Goal: Transaction & Acquisition: Purchase product/service

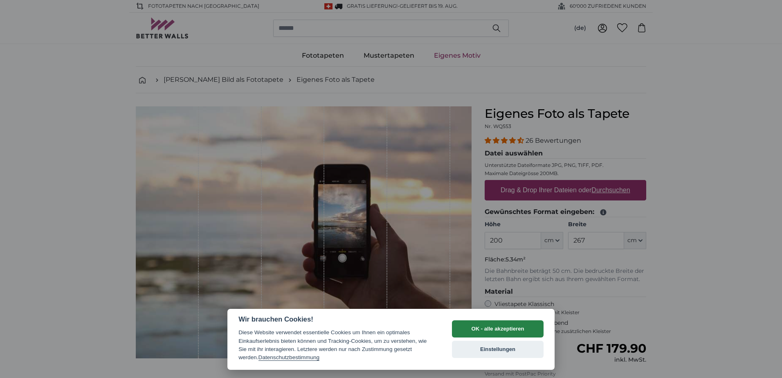
click at [504, 328] on button "OK - alle akzeptieren" at bounding box center [498, 328] width 92 height 17
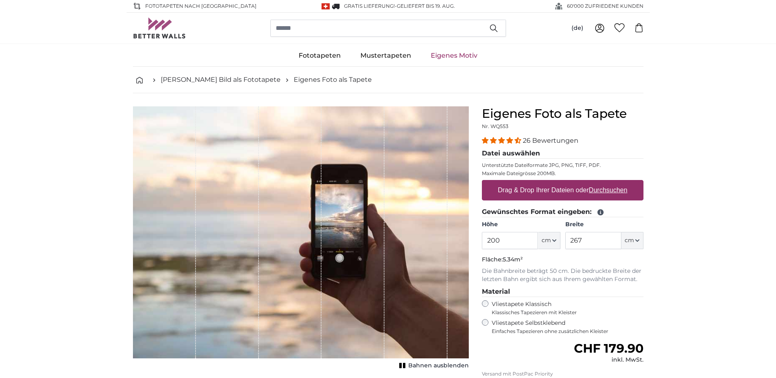
click at [584, 193] on label "Drag & Drop Ihrer Dateien oder Durchsuchen" at bounding box center [563, 190] width 136 height 16
click at [584, 183] on input "Drag & Drop Ihrer Dateien oder Durchsuchen" at bounding box center [563, 181] width 162 height 2
type input "**********"
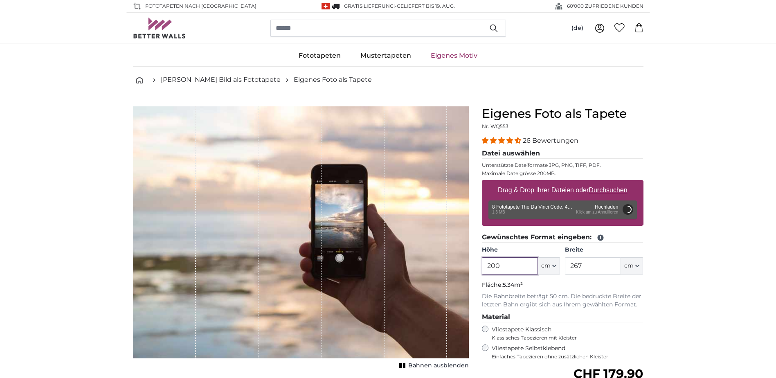
click at [512, 266] on input "200" at bounding box center [510, 265] width 56 height 17
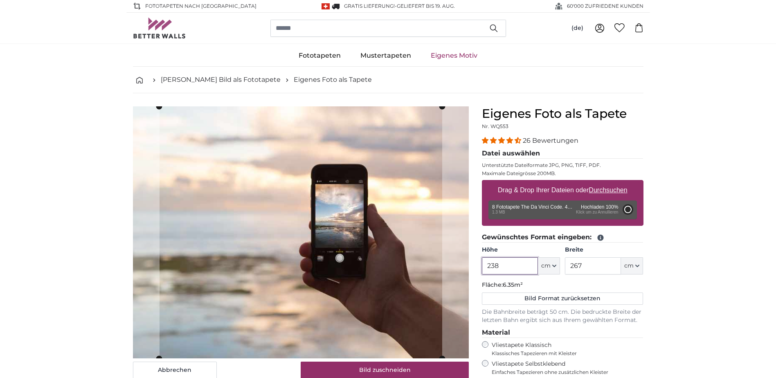
type input "200"
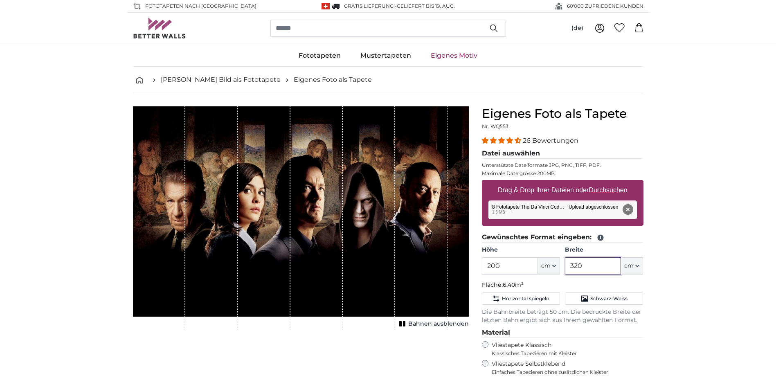
click at [604, 268] on input "320" at bounding box center [593, 265] width 56 height 17
type input "3"
type input "340"
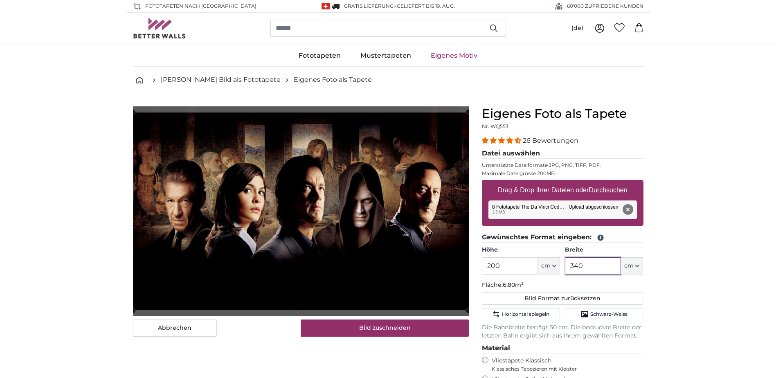
type input "340"
click at [508, 270] on input "200" at bounding box center [510, 265] width 56 height 17
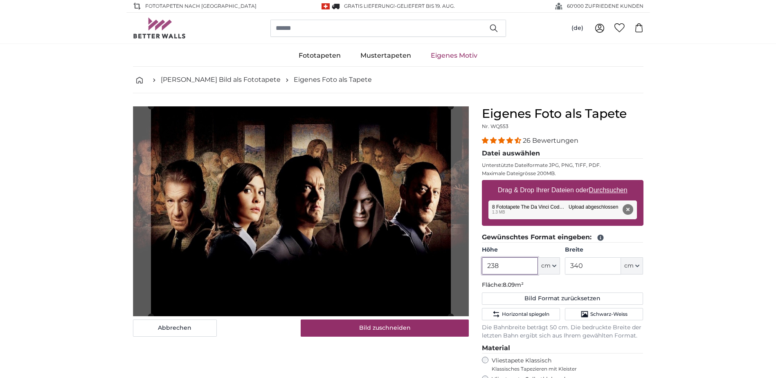
click at [0, 0] on slot at bounding box center [0, 0] width 0 height 0
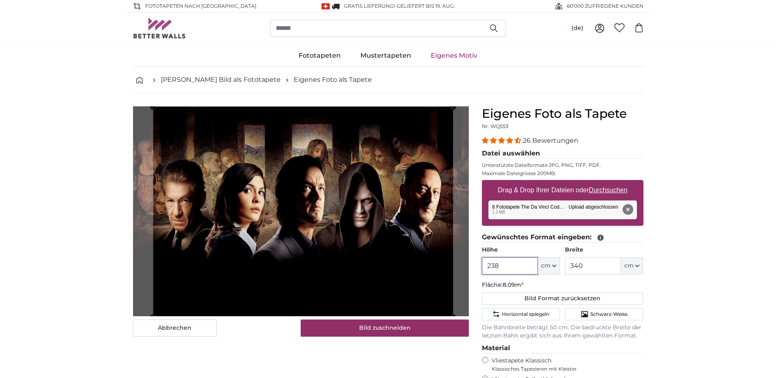
click at [444, 227] on cropper-handle at bounding box center [303, 212] width 300 height 210
type input "238"
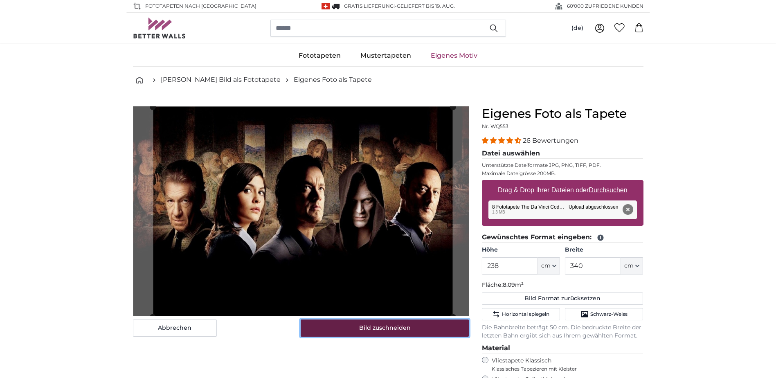
click at [436, 325] on button "Bild zuschneiden" at bounding box center [385, 328] width 168 height 17
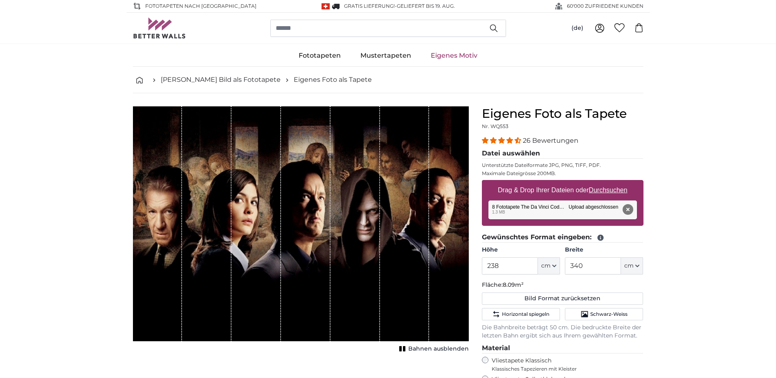
click at [608, 188] on u "Durchsuchen" at bounding box center [608, 190] width 38 height 7
click at [608, 183] on input "Drag & Drop Ihrer Dateien oder Durchsuchen" at bounding box center [563, 181] width 162 height 2
type input "**********"
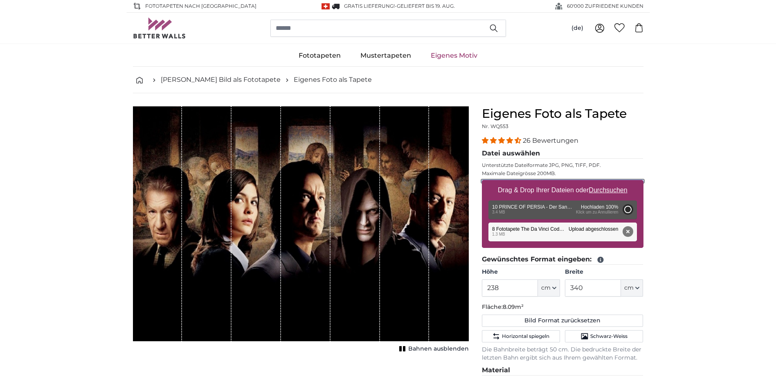
type input "200"
type input "356"
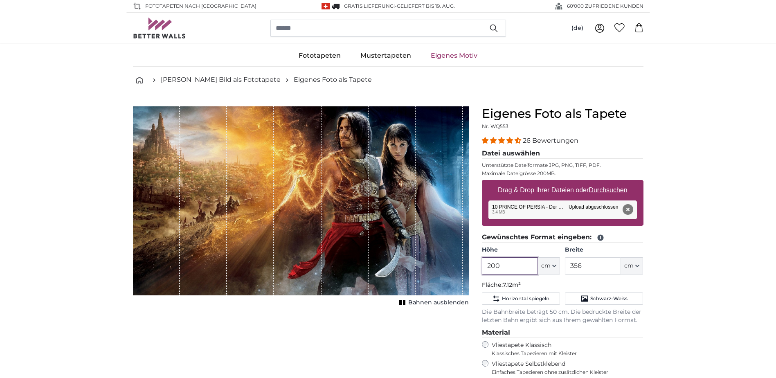
click at [522, 266] on input "200" at bounding box center [510, 265] width 56 height 17
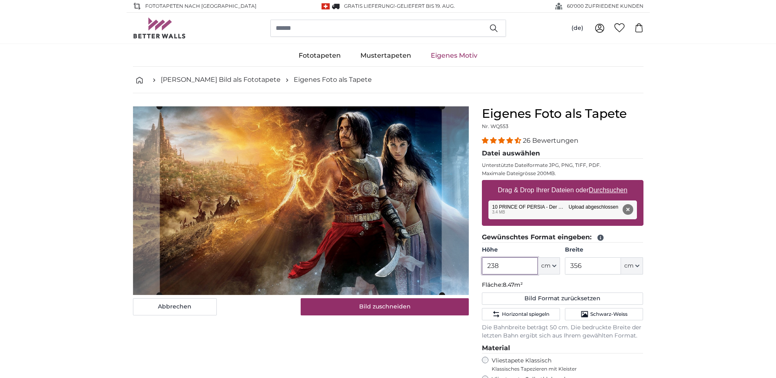
type input "238"
click at [586, 264] on input "356" at bounding box center [593, 265] width 56 height 17
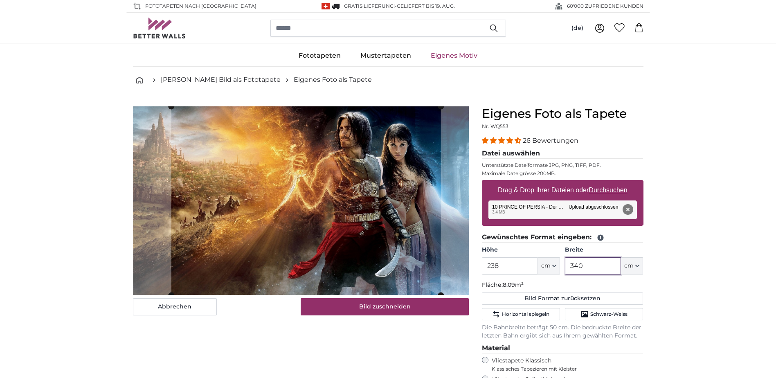
click at [430, 225] on cropper-handle at bounding box center [306, 200] width 270 height 189
type input "340"
click at [628, 211] on button "Entfernen" at bounding box center [627, 209] width 11 height 11
type input "200"
type input "356"
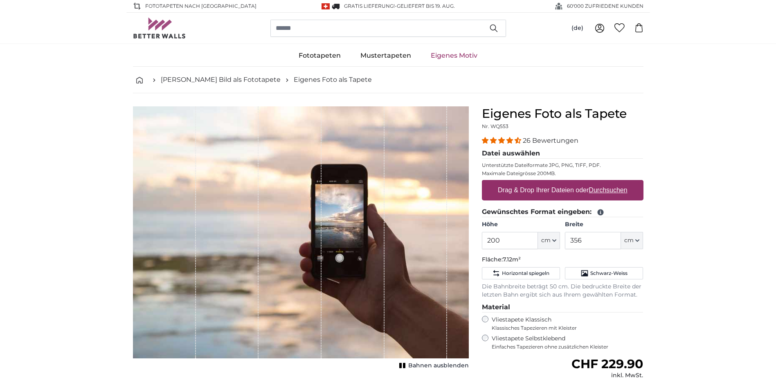
click at [601, 190] on u "Durchsuchen" at bounding box center [608, 190] width 38 height 7
click at [601, 183] on input "Drag & Drop Ihrer Dateien oder Durchsuchen" at bounding box center [563, 181] width 162 height 2
type input "**********"
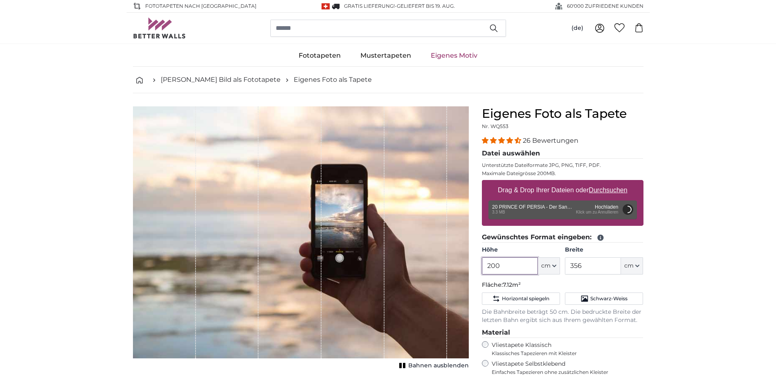
click at [508, 264] on input "200" at bounding box center [510, 265] width 56 height 17
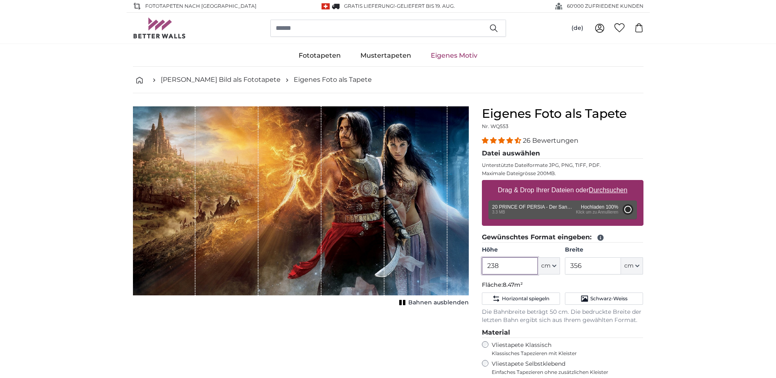
type input "200"
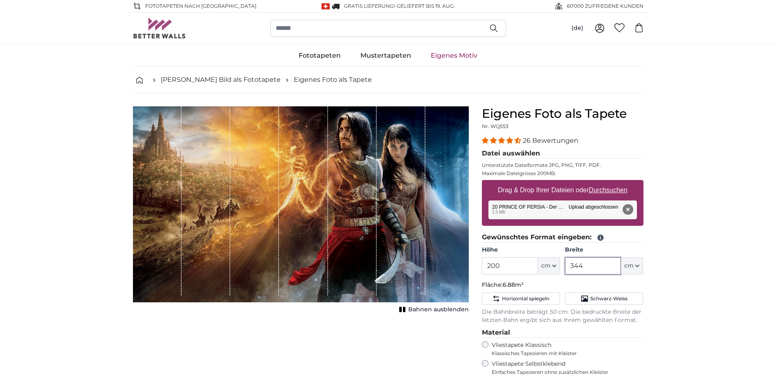
click at [605, 264] on input "344" at bounding box center [593, 265] width 56 height 17
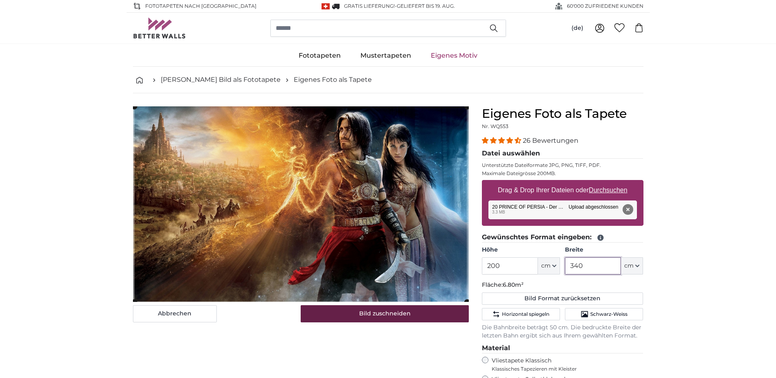
type input "340"
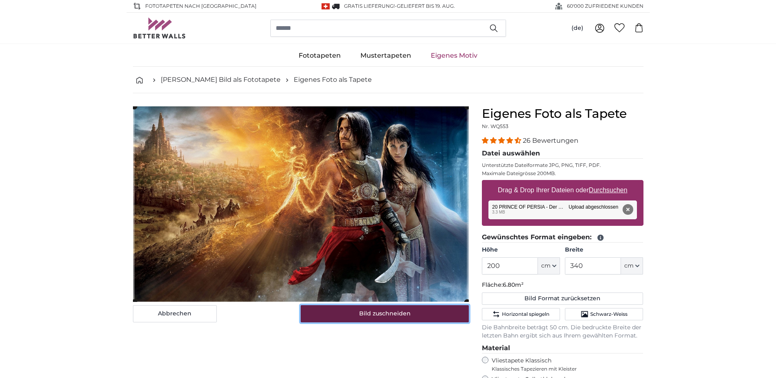
click at [408, 315] on button "Bild zuschneiden" at bounding box center [385, 313] width 168 height 17
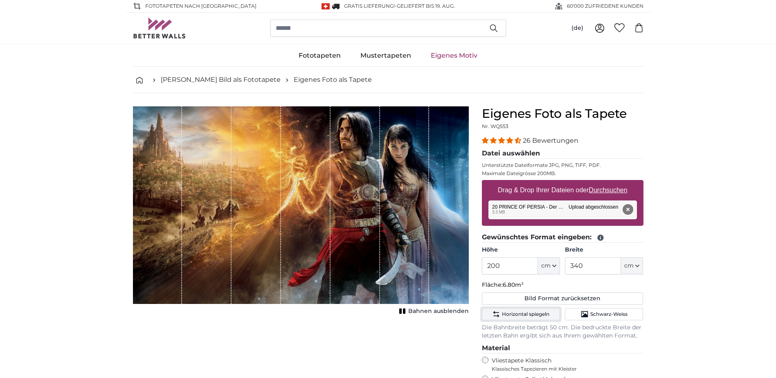
click at [539, 312] on span "Horizontal spiegeln" at bounding box center [525, 314] width 47 height 7
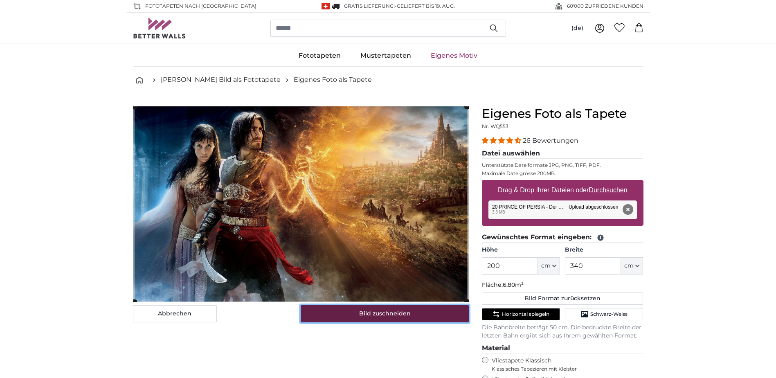
click at [403, 311] on button "Bild zuschneiden" at bounding box center [385, 313] width 168 height 17
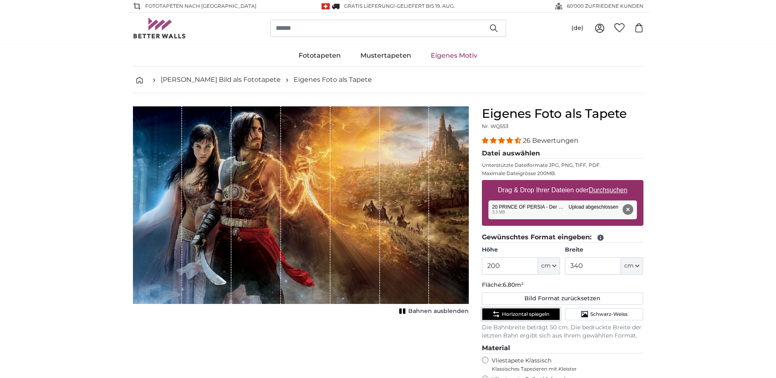
click at [541, 313] on span "Horizontal spiegeln" at bounding box center [525, 314] width 47 height 7
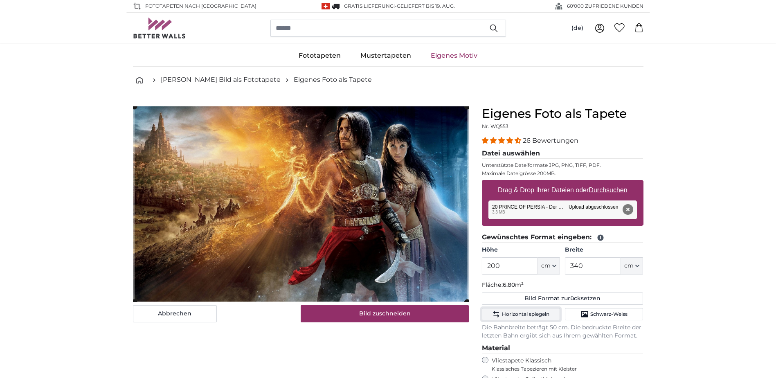
click at [541, 313] on span "Horizontal spiegeln" at bounding box center [525, 314] width 47 height 7
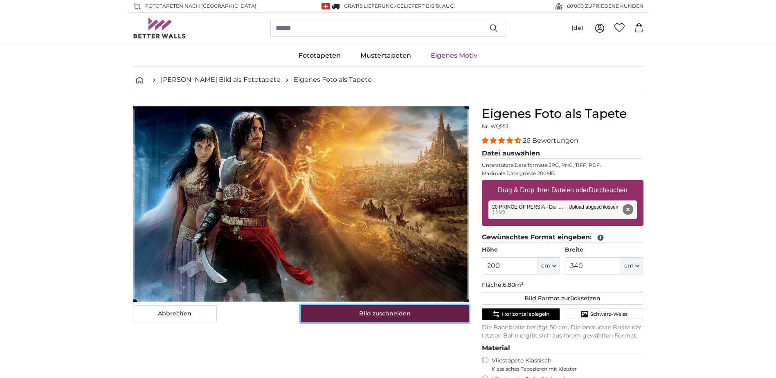
click at [395, 312] on button "Bild zuschneiden" at bounding box center [385, 313] width 168 height 17
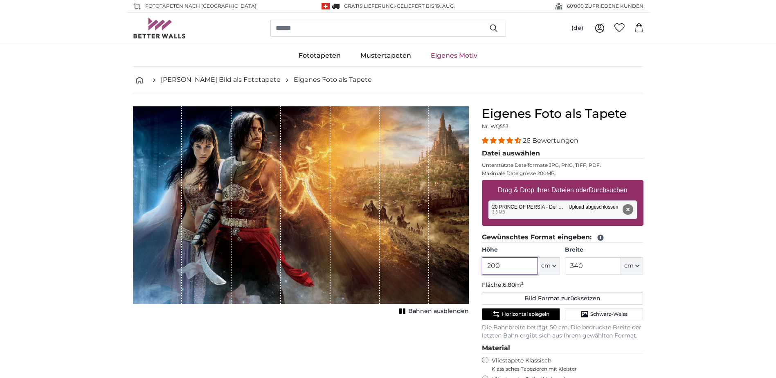
click at [505, 266] on input "200" at bounding box center [510, 265] width 56 height 17
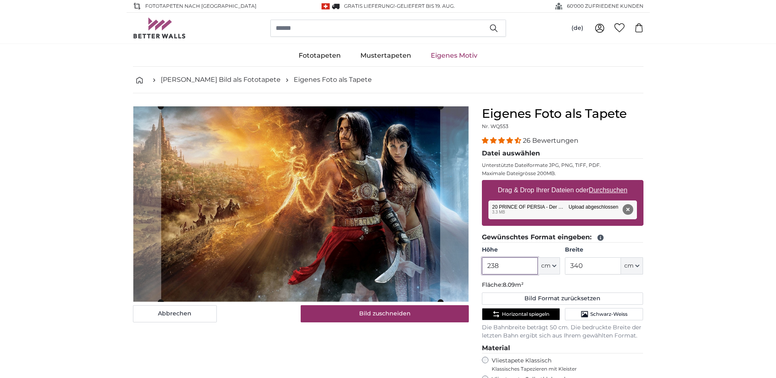
scroll to position [41, 0]
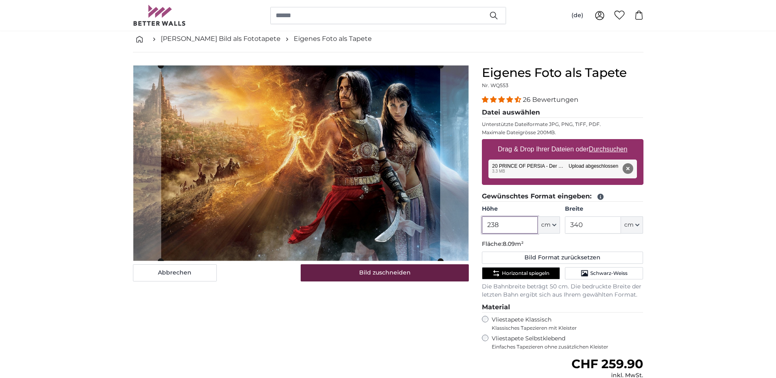
type input "238"
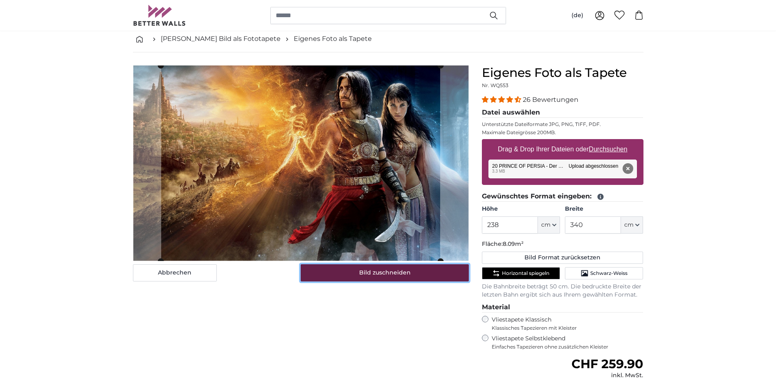
click at [424, 275] on button "Bild zuschneiden" at bounding box center [385, 272] width 168 height 17
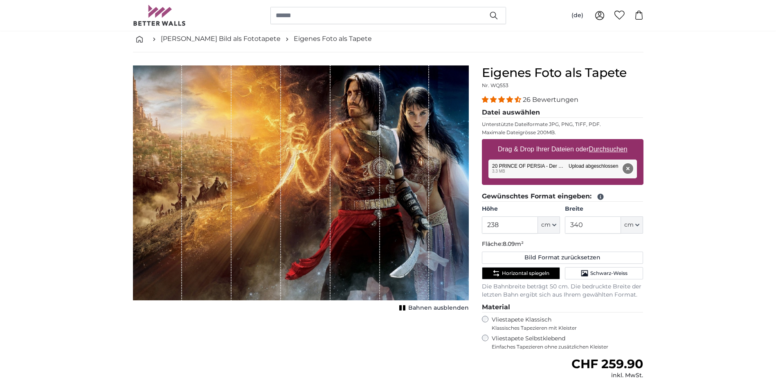
click at [631, 165] on button "Entfernen" at bounding box center [627, 168] width 11 height 11
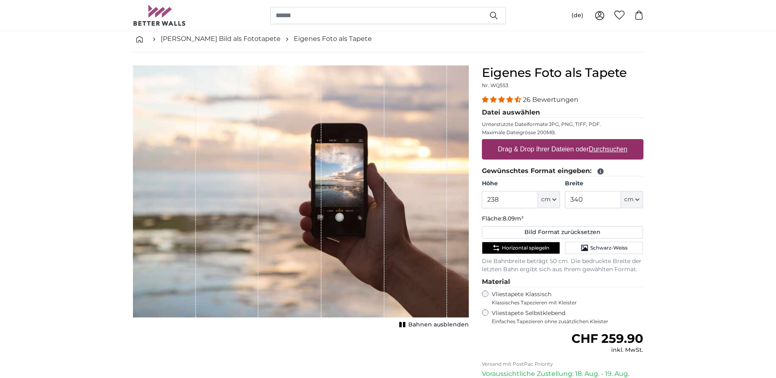
click at [537, 149] on label "Drag & Drop Ihrer Dateien oder Durchsuchen" at bounding box center [563, 149] width 136 height 16
click at [537, 142] on input "Drag & Drop Ihrer Dateien oder Durchsuchen" at bounding box center [563, 140] width 162 height 2
type input "**********"
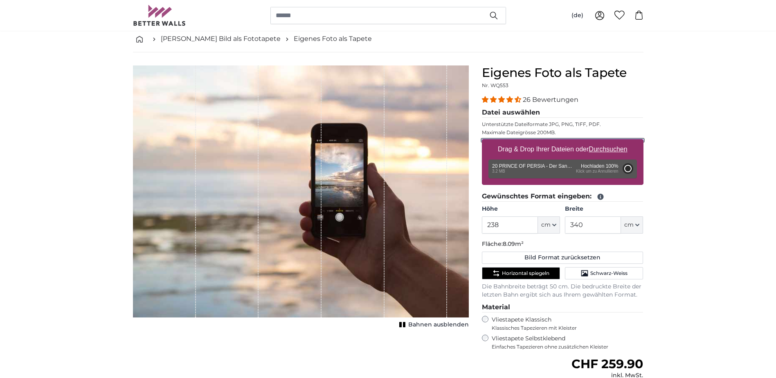
type input "200"
type input "336"
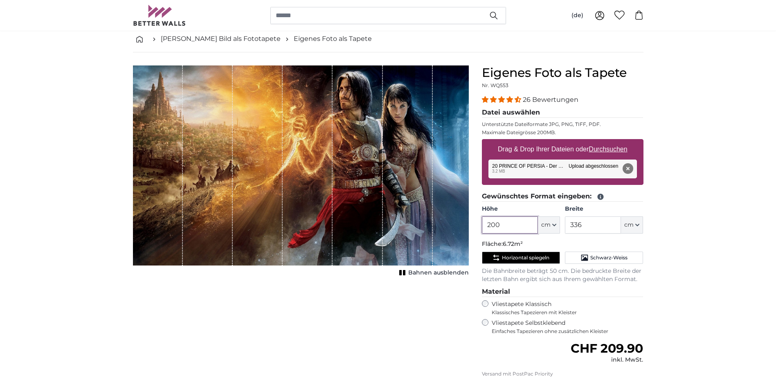
click at [526, 227] on input "200" at bounding box center [510, 224] width 56 height 17
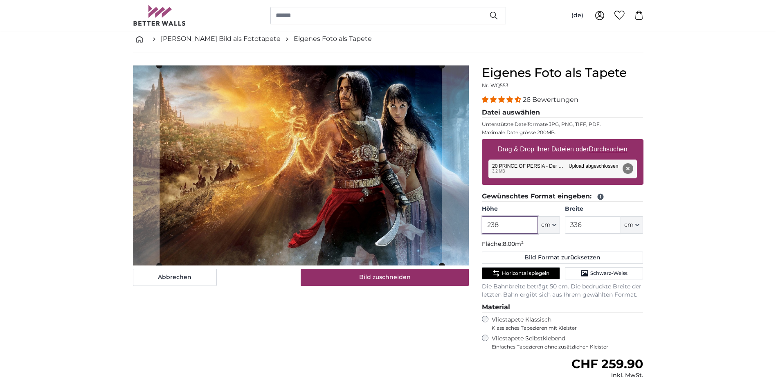
type input "238"
click at [594, 227] on input "336" at bounding box center [593, 224] width 56 height 17
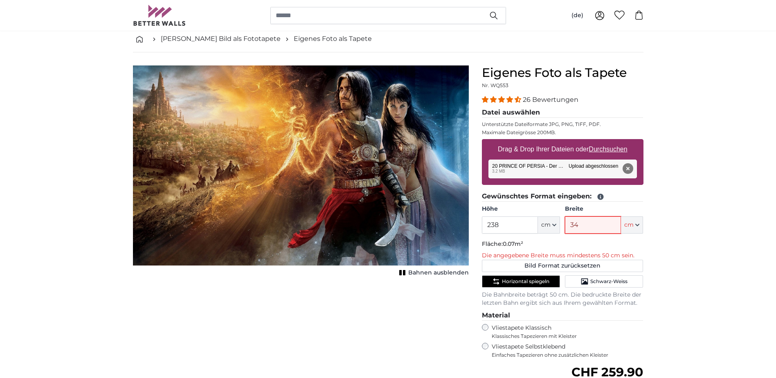
type input "340"
